Goal: Information Seeking & Learning: Find specific fact

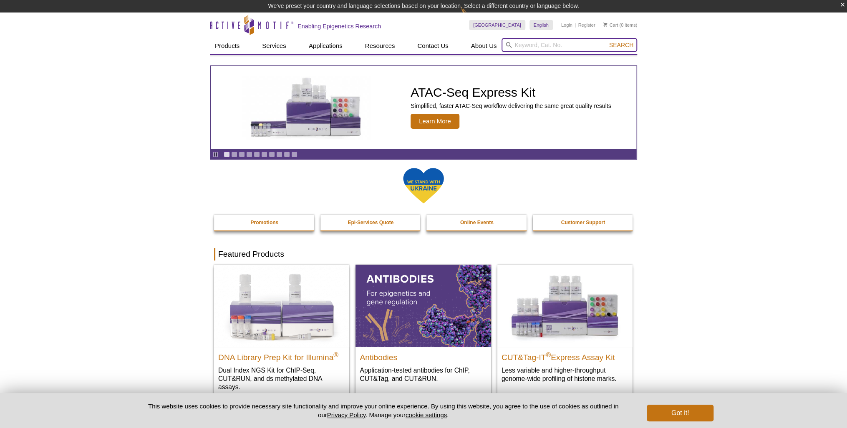
click at [542, 43] on input "search" at bounding box center [569, 45] width 136 height 14
paste input "81082"
type input "81082"
click at [607, 41] on button "Search" at bounding box center [621, 45] width 29 height 8
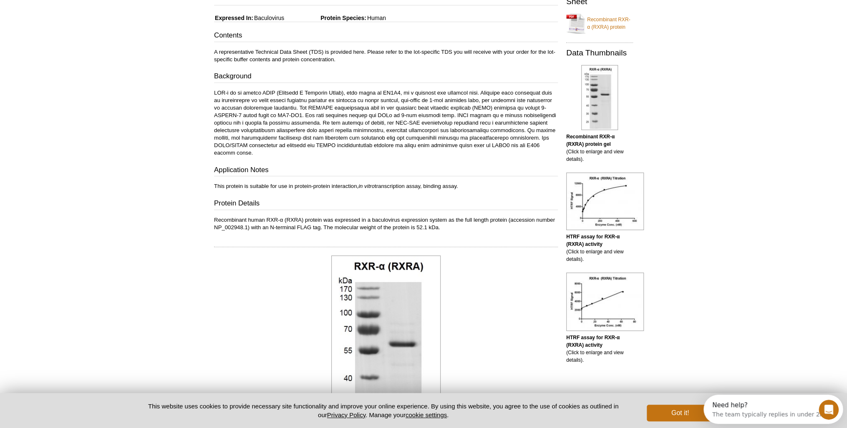
scroll to position [167, 0]
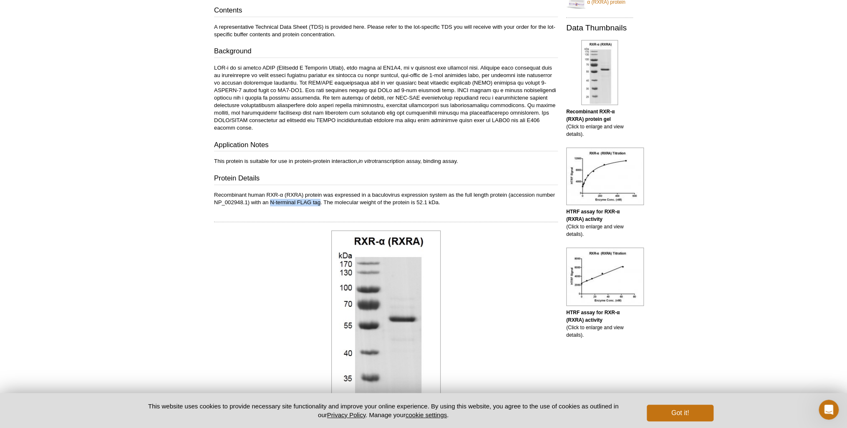
drag, startPoint x: 269, startPoint y: 201, endPoint x: 319, endPoint y: 201, distance: 49.2
click at [319, 201] on p "Recombinant human RXR-α (RXRA) protein was expressed in a baculovirus expressio…" at bounding box center [386, 198] width 344 height 15
copy p "N-terminal FLAG tag"
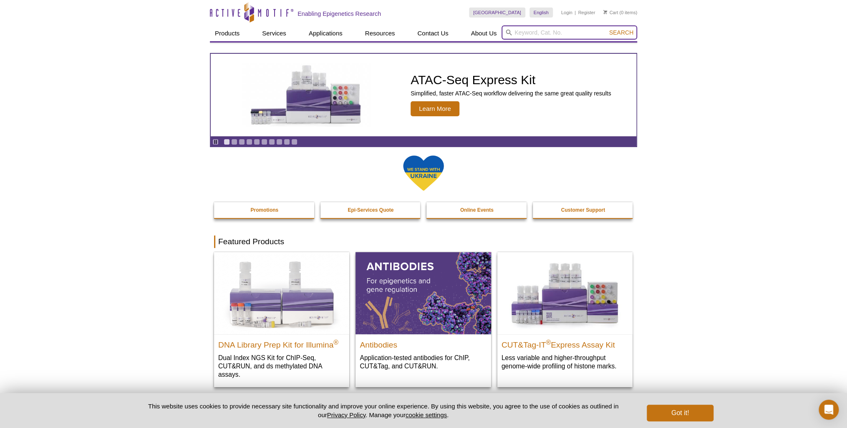
click at [533, 32] on input "search" at bounding box center [569, 32] width 136 height 14
paste input "81082"
type input "81082"
click at [607, 29] on button "Search" at bounding box center [621, 33] width 29 height 8
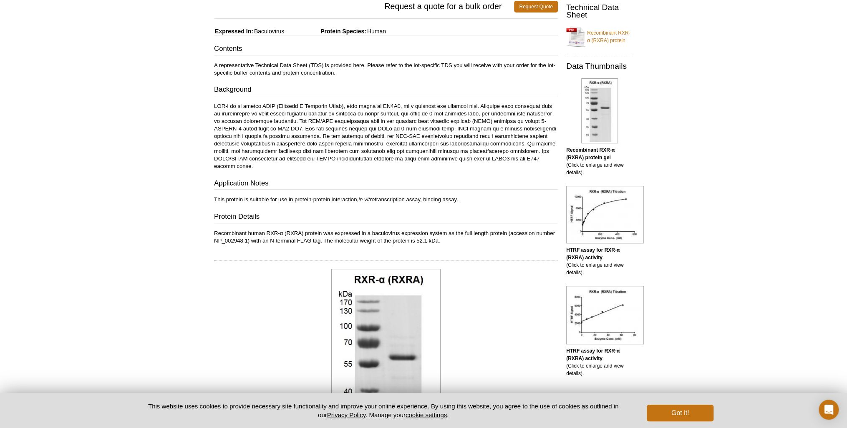
scroll to position [167, 0]
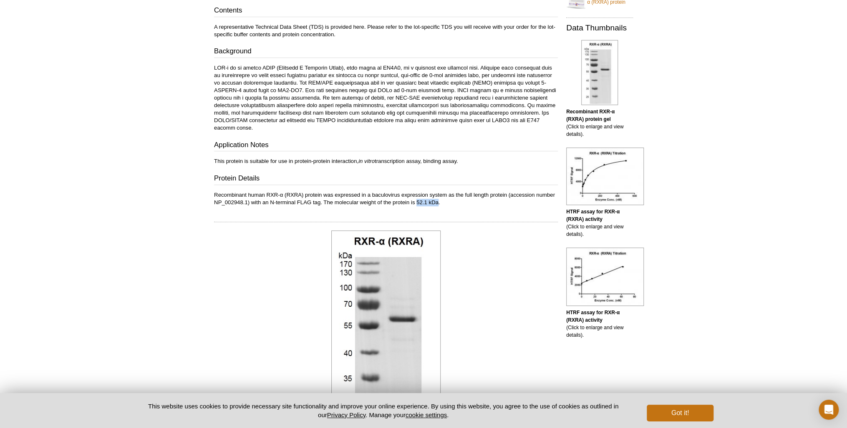
drag, startPoint x: 416, startPoint y: 200, endPoint x: 437, endPoint y: 200, distance: 20.9
click at [437, 200] on p "Recombinant human RXR-α (RXRA) protein was expressed in a baculovirus expressio…" at bounding box center [386, 198] width 344 height 15
copy p "52.1 kDa"
